Goal: Information Seeking & Learning: Learn about a topic

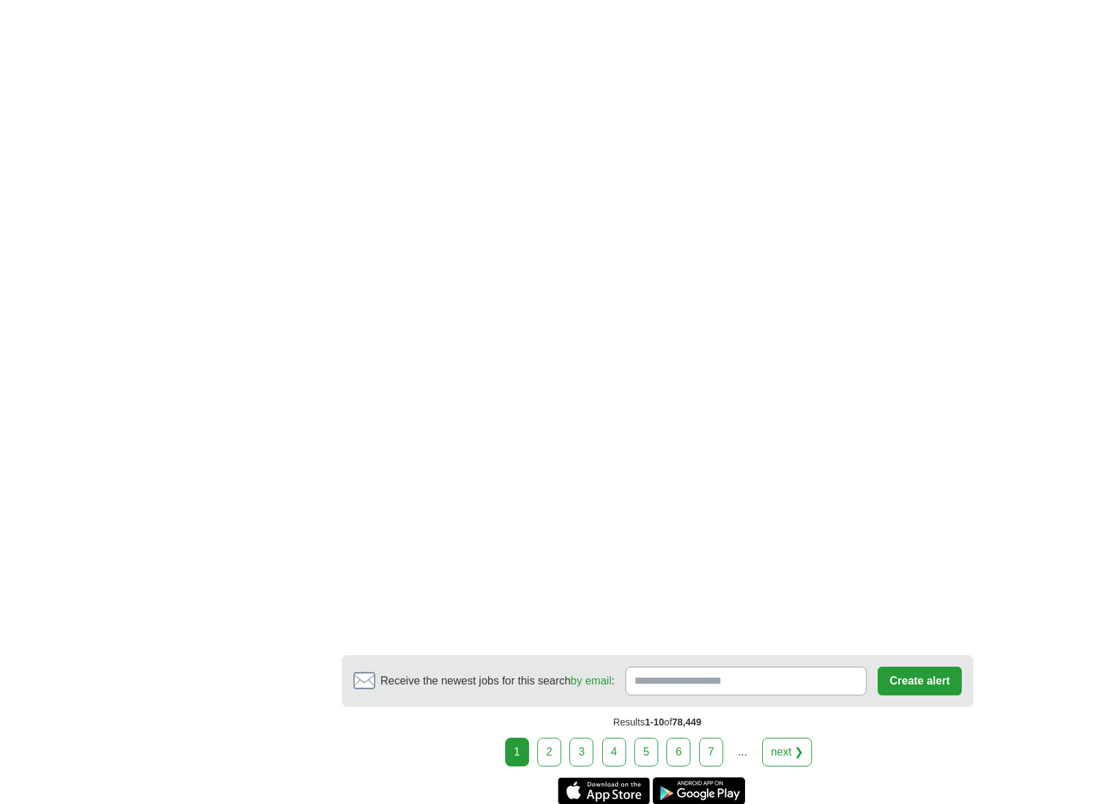
scroll to position [2255, 0]
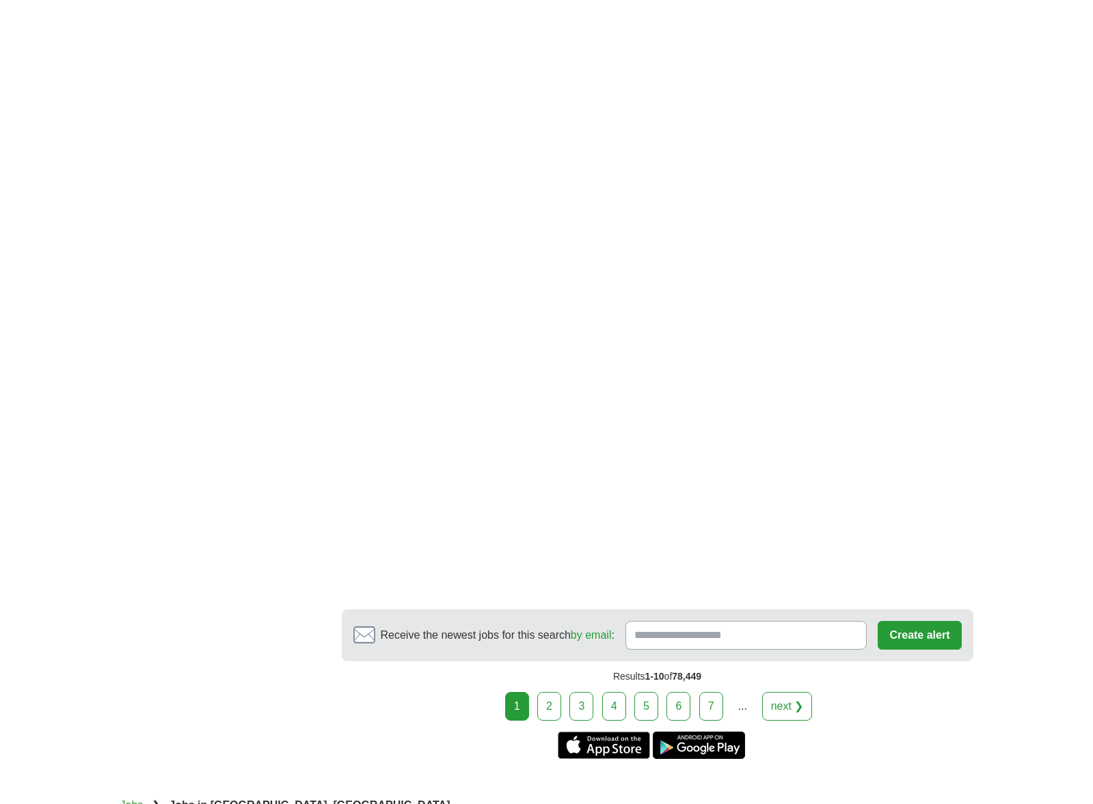
click at [777, 692] on link "next ❯" at bounding box center [787, 706] width 51 height 29
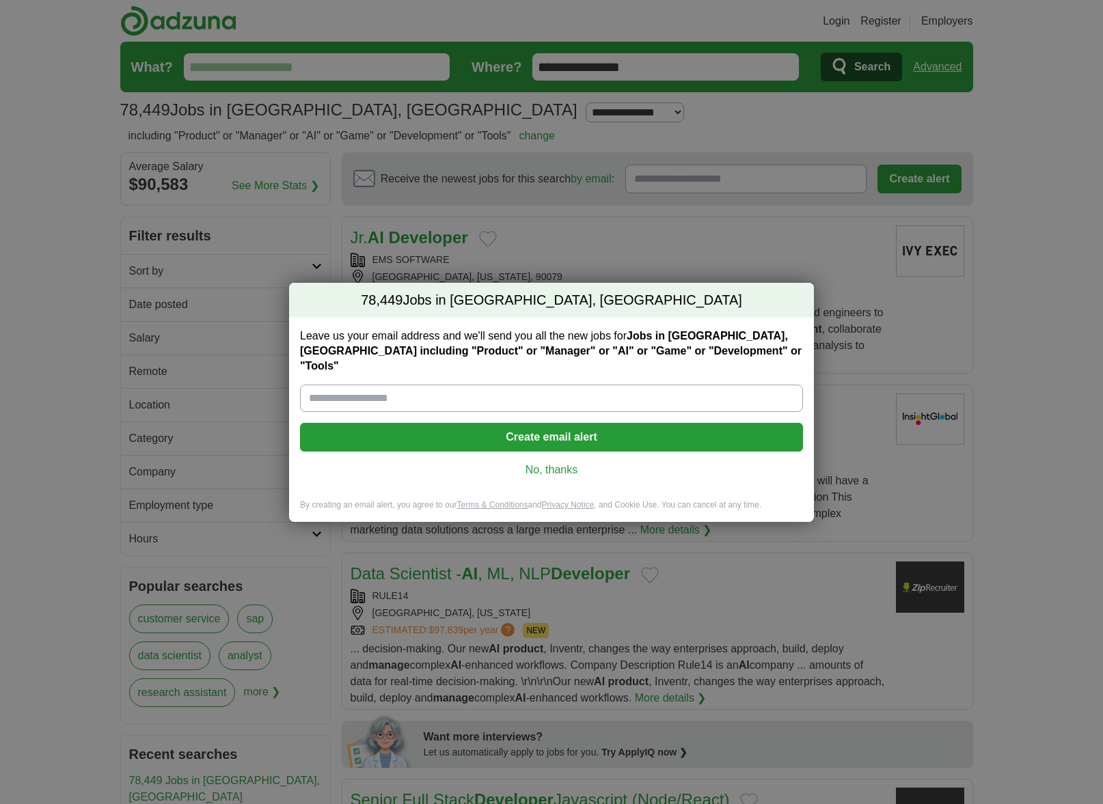
click at [546, 463] on link "No, thanks" at bounding box center [551, 470] width 481 height 15
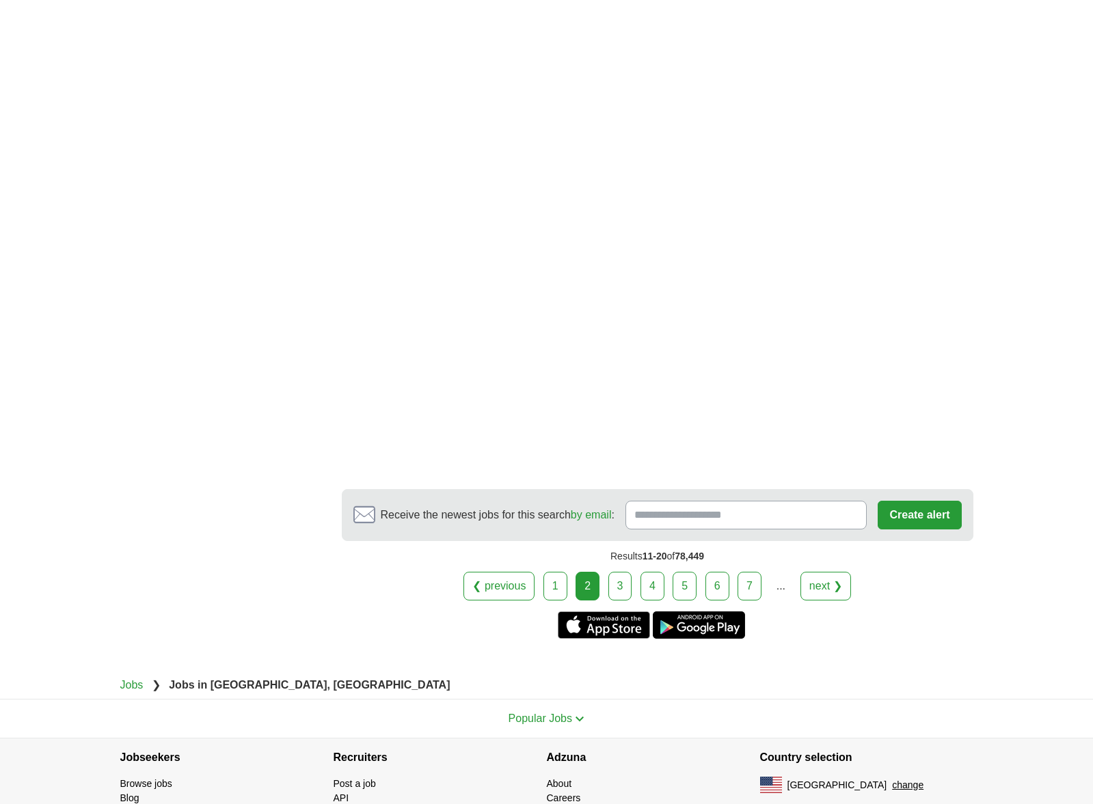
scroll to position [2314, 0]
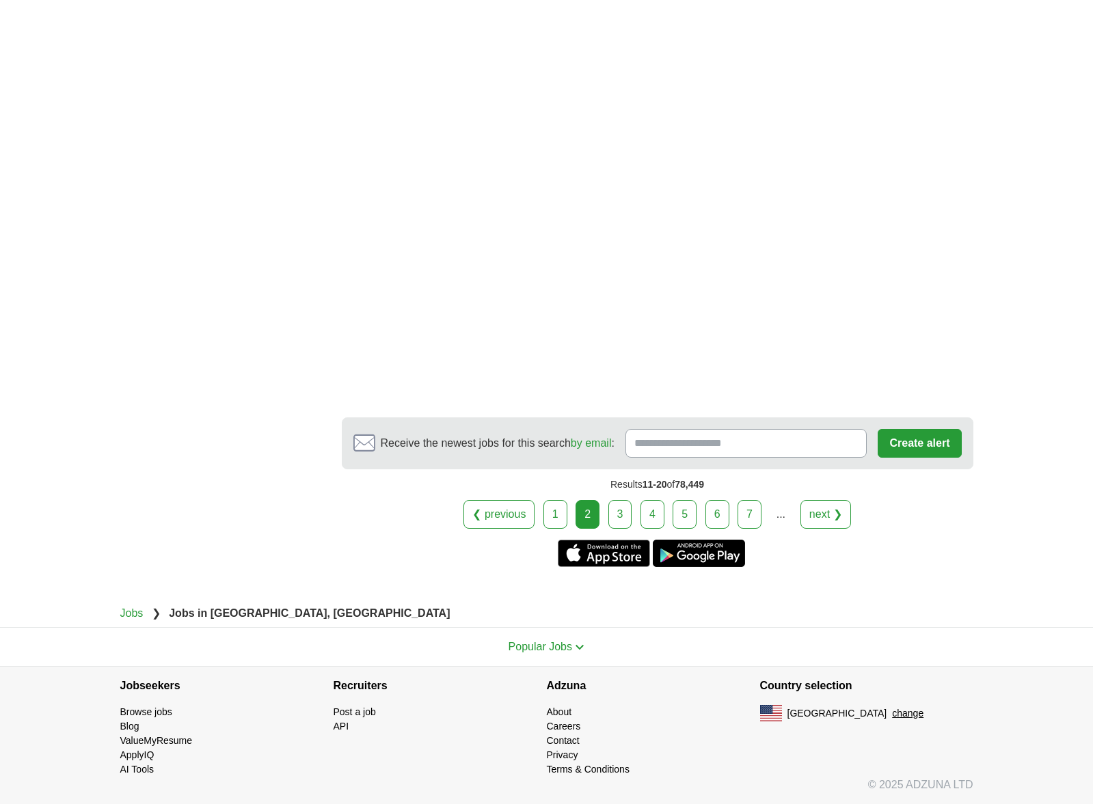
click at [827, 521] on link "next ❯" at bounding box center [825, 514] width 51 height 29
click at [823, 516] on link "next ❯" at bounding box center [825, 514] width 51 height 29
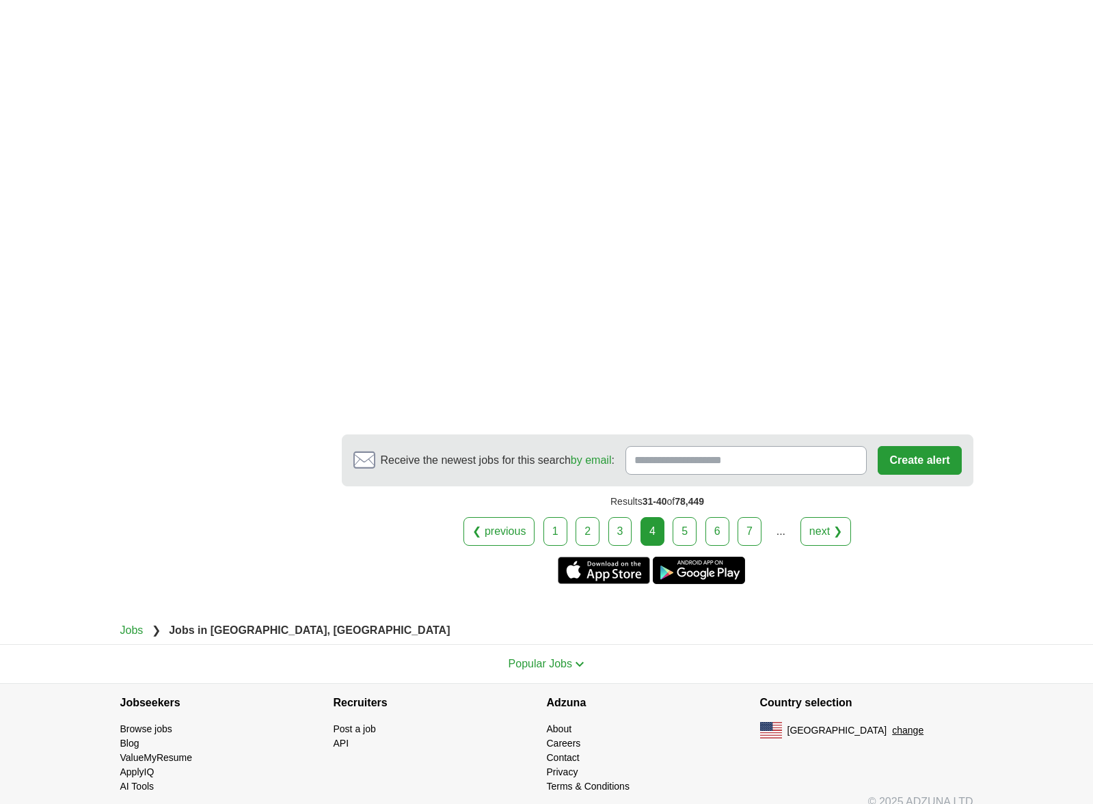
scroll to position [2323, 0]
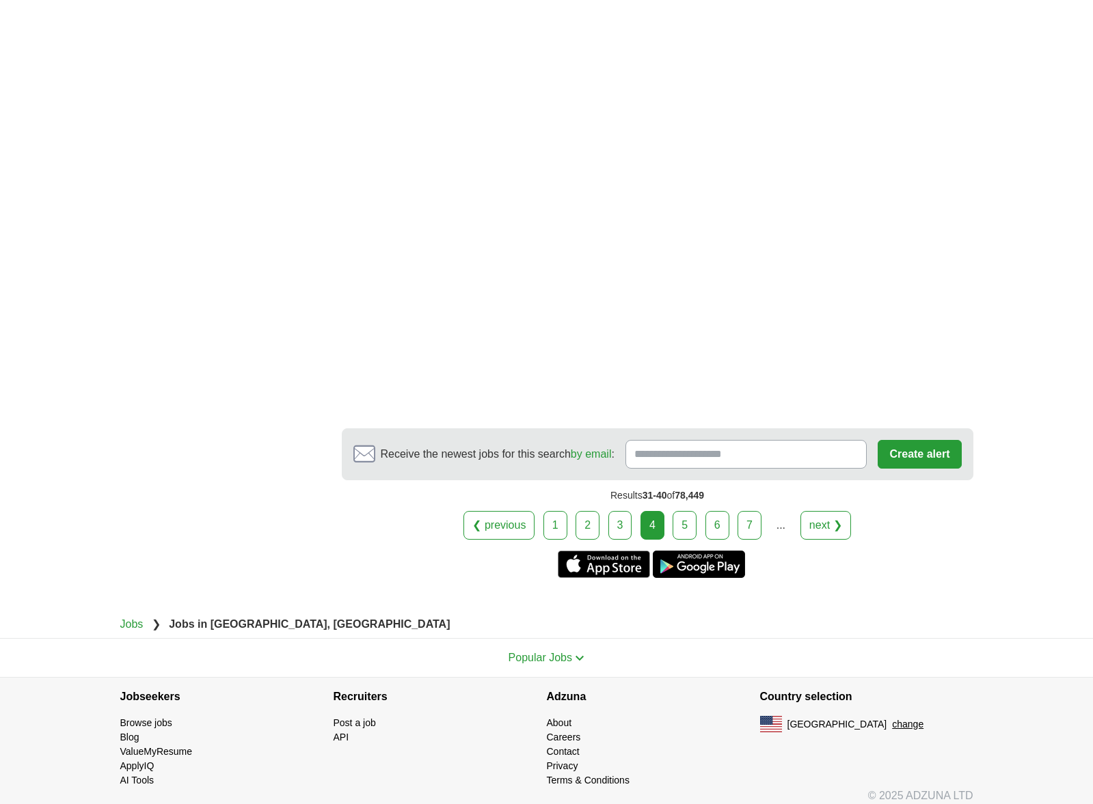
click at [829, 528] on link "next ❯" at bounding box center [825, 525] width 51 height 29
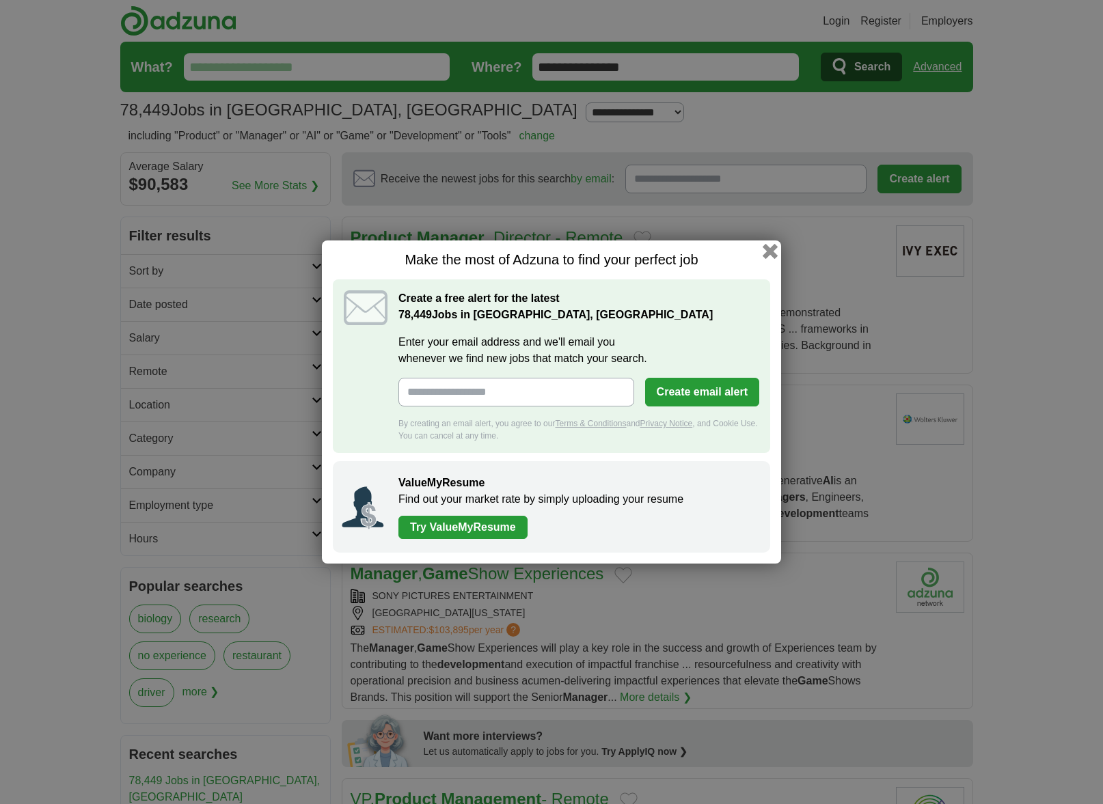
click at [771, 250] on button "button" at bounding box center [770, 251] width 15 height 15
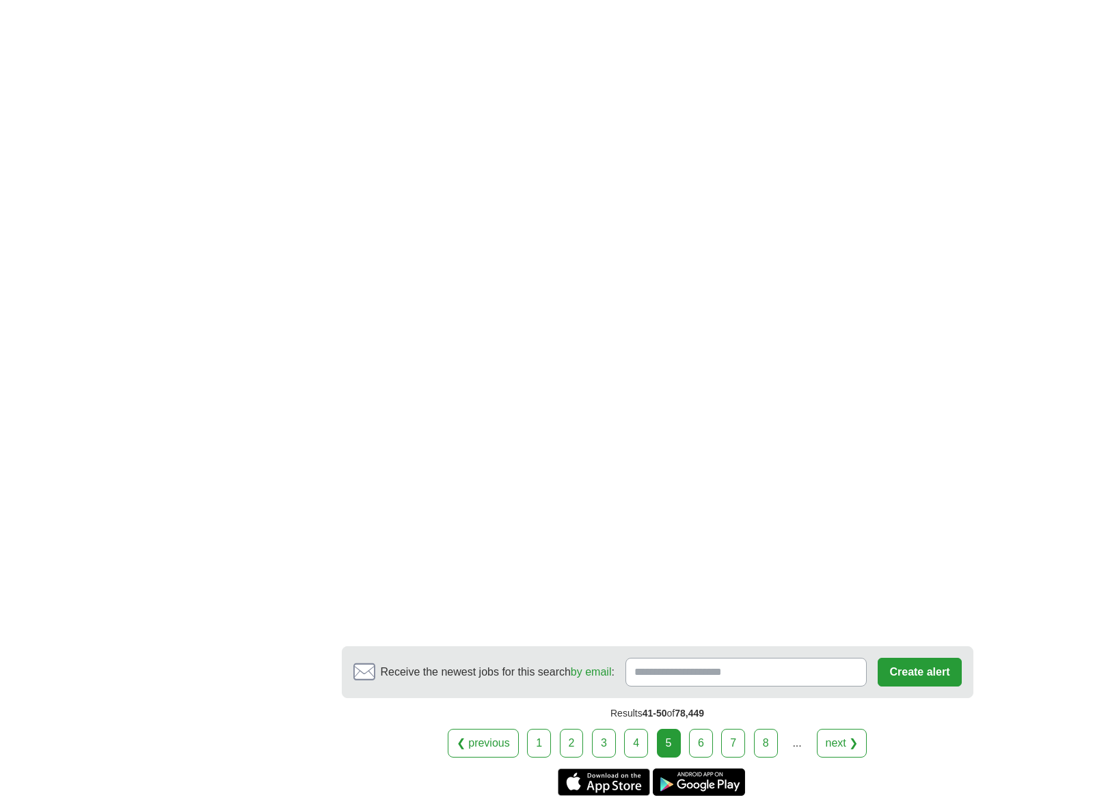
scroll to position [2187, 0]
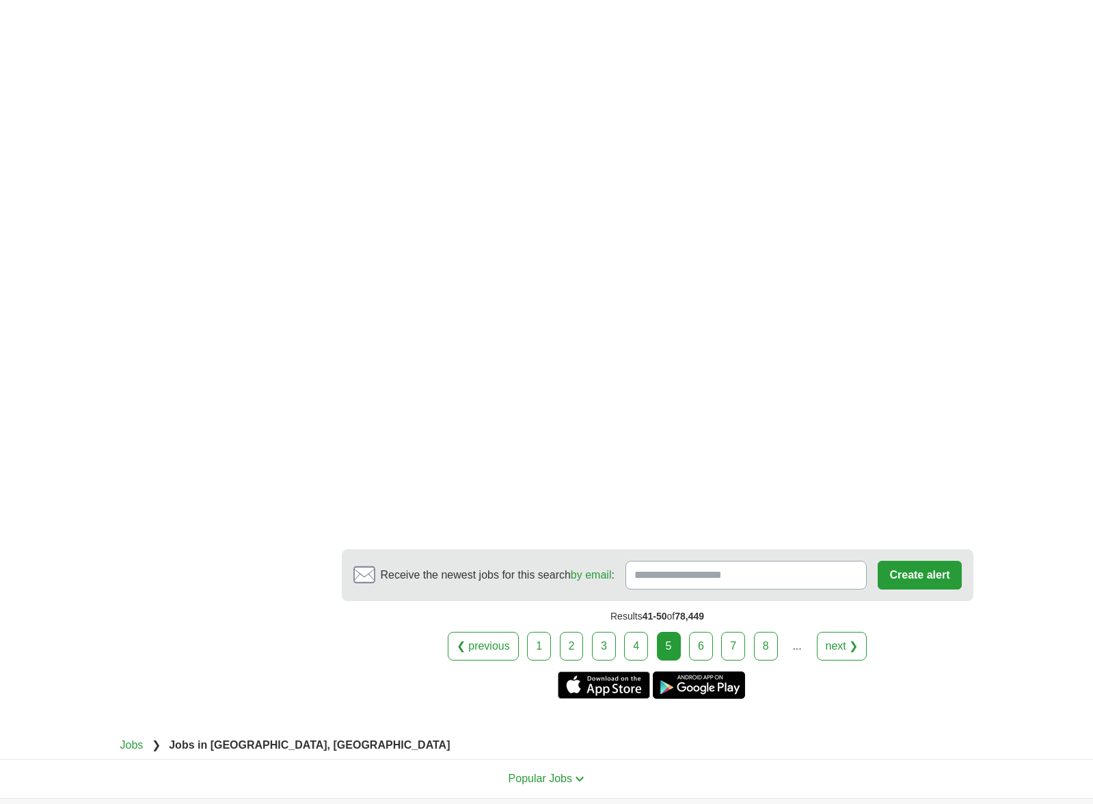
click at [829, 650] on link "next ❯" at bounding box center [842, 646] width 51 height 29
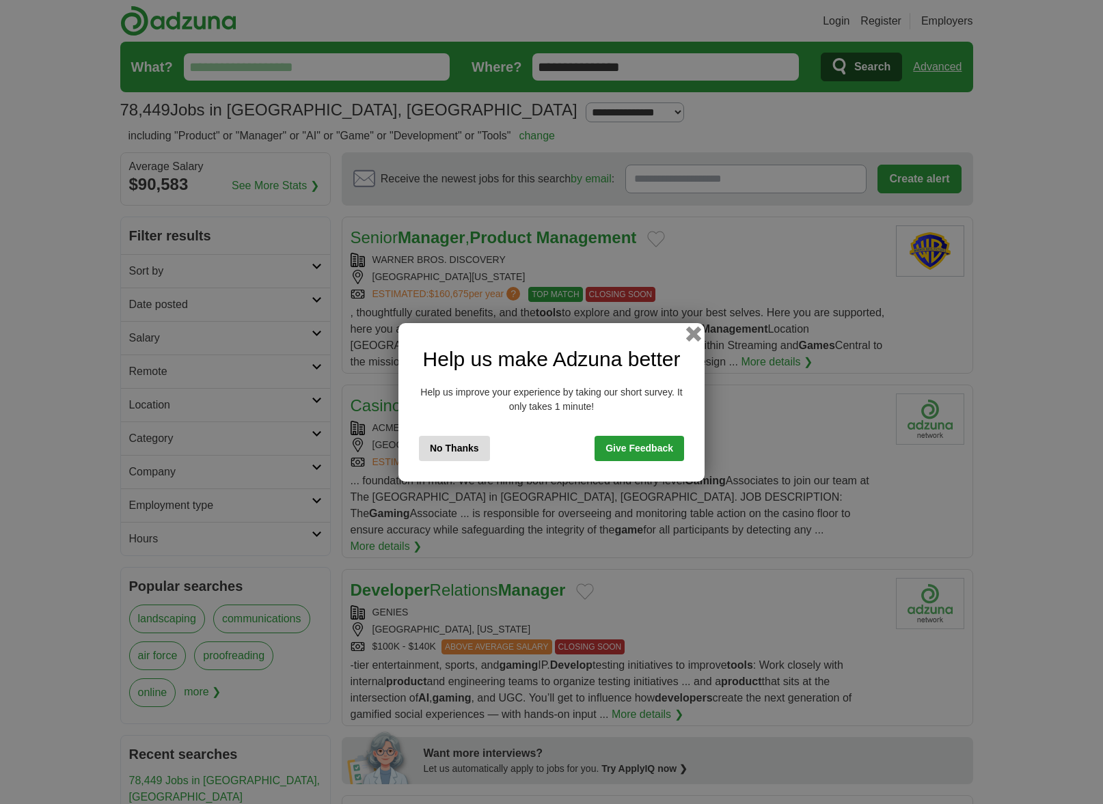
click at [694, 334] on button "button" at bounding box center [693, 333] width 15 height 15
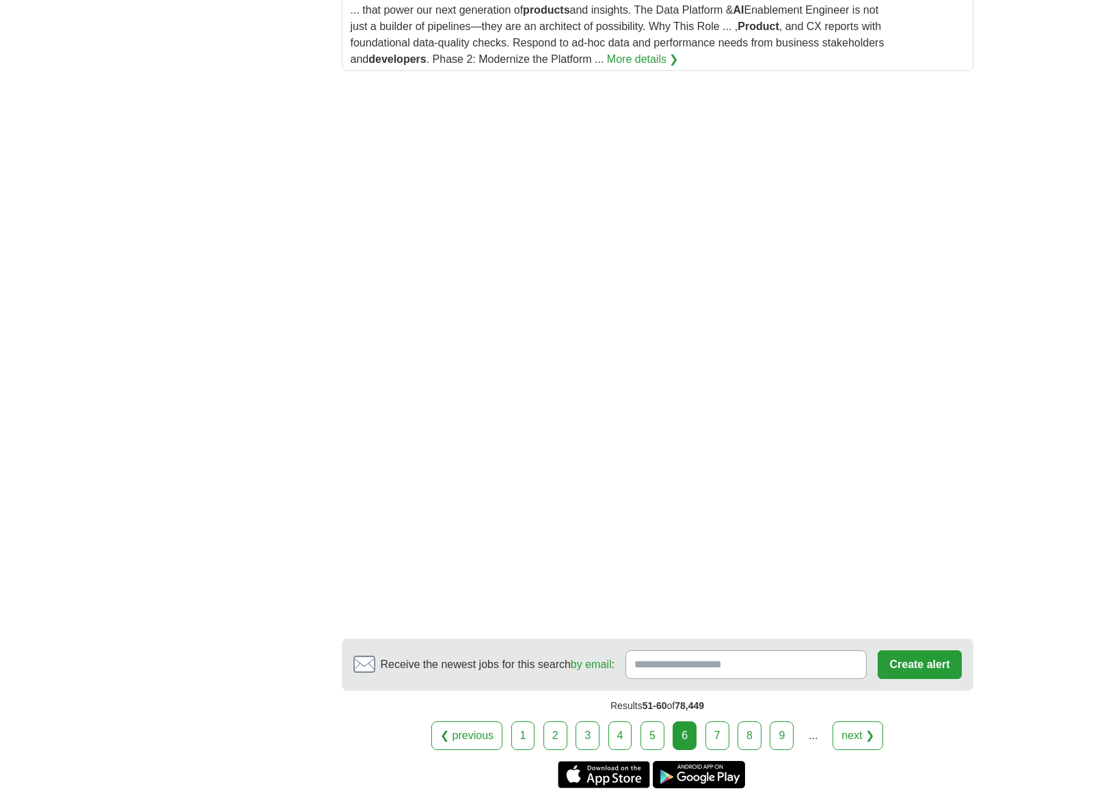
scroll to position [1982, 0]
click at [862, 720] on link "next ❯" at bounding box center [857, 734] width 51 height 29
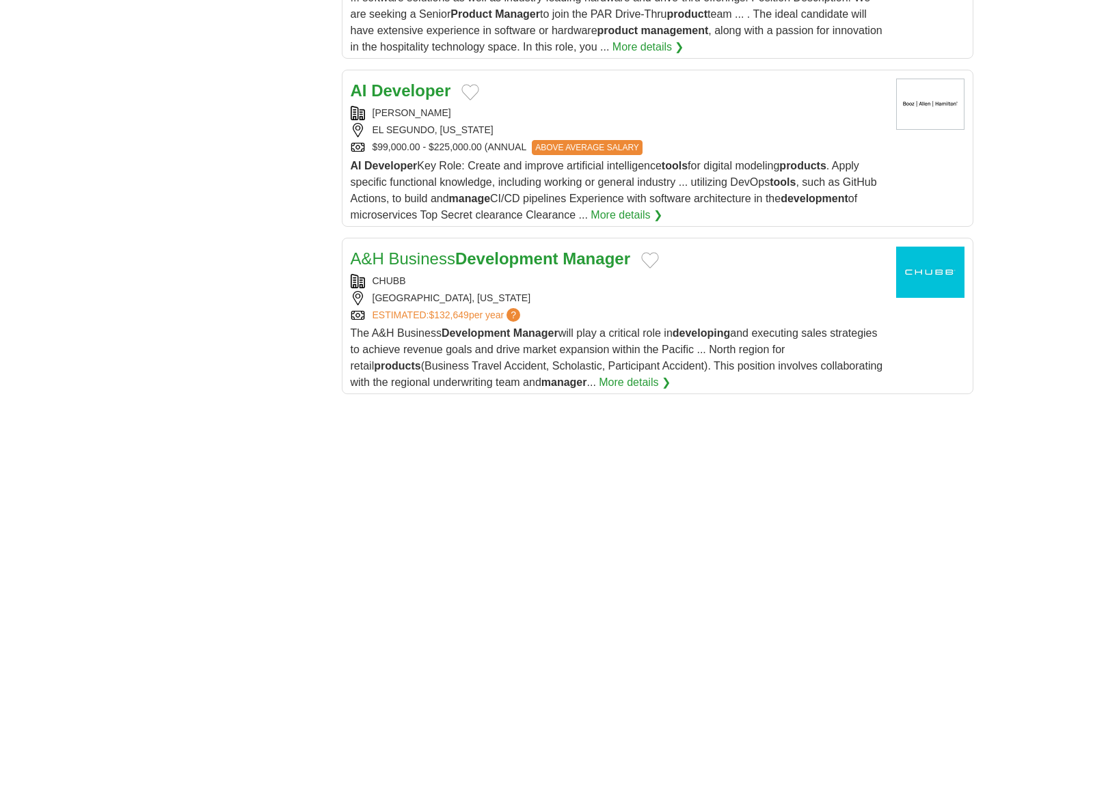
scroll to position [1640, 0]
